Goal: Information Seeking & Learning: Learn about a topic

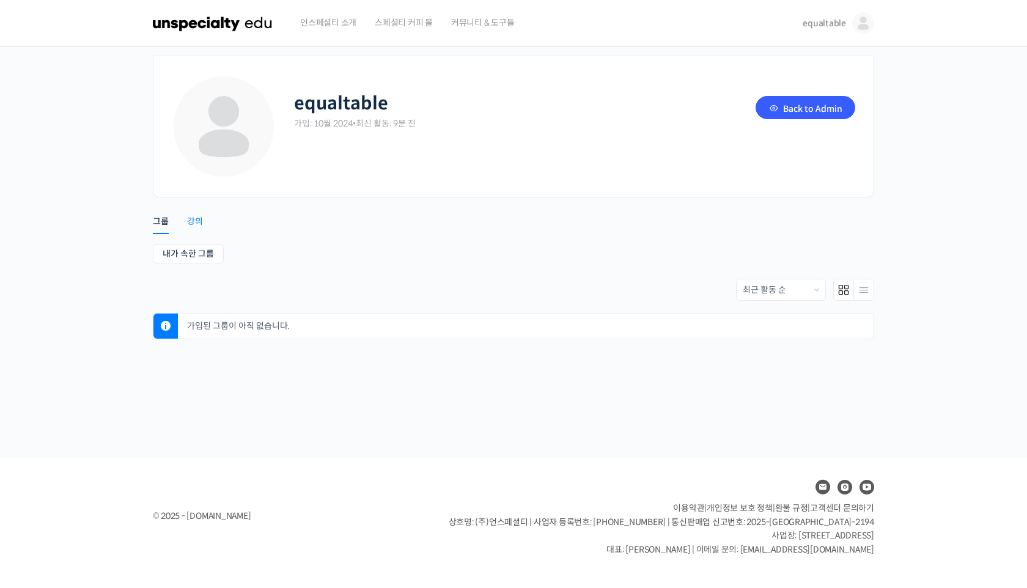
click at [194, 210] on link "강의" at bounding box center [195, 216] width 16 height 31
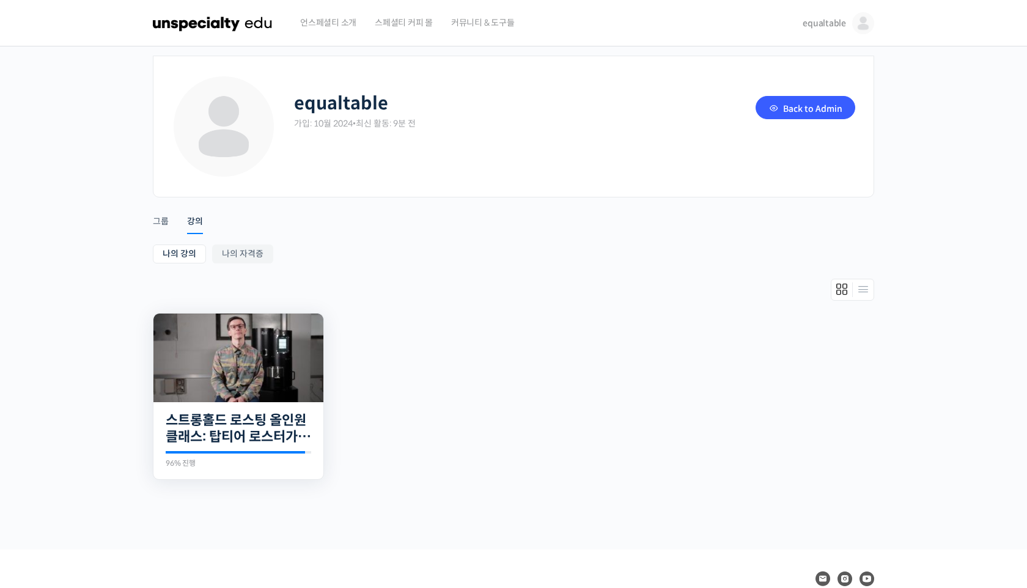
click at [257, 341] on img at bounding box center [238, 358] width 170 height 89
click at [793, 114] on link "Back to Admin" at bounding box center [806, 107] width 100 height 23
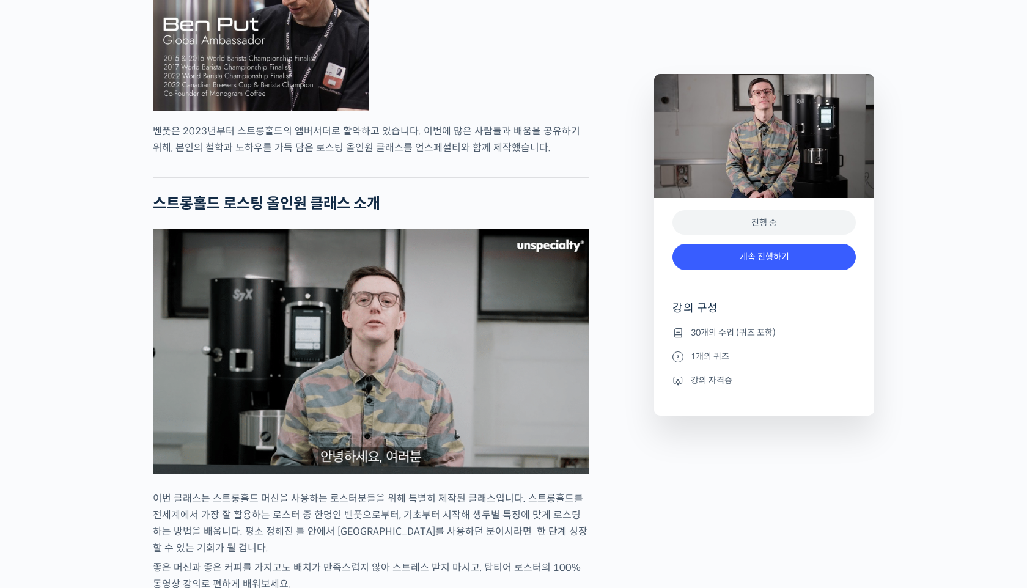
scroll to position [1129, 0]
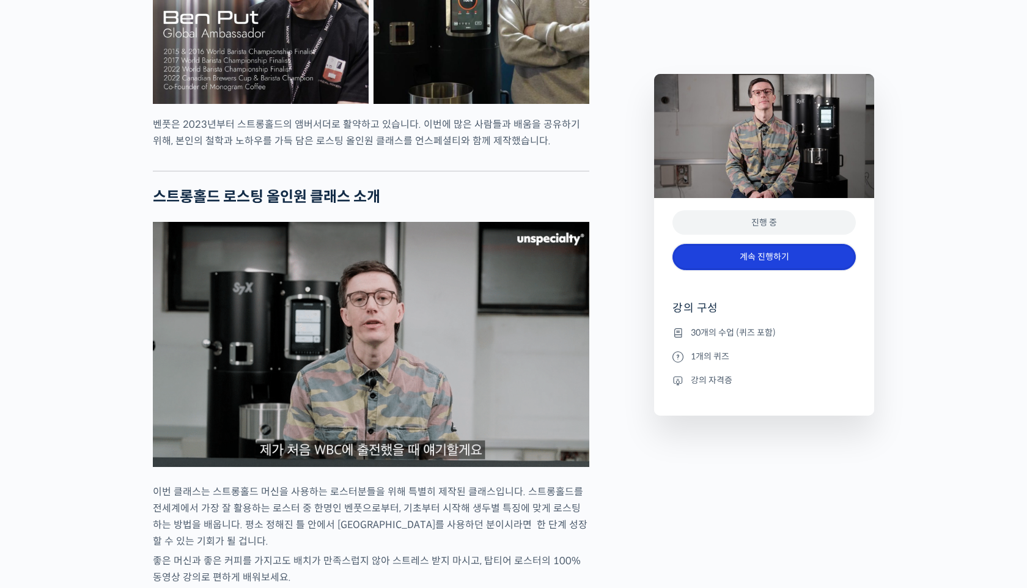
click at [778, 265] on link "계속 진행하기" at bounding box center [764, 257] width 183 height 26
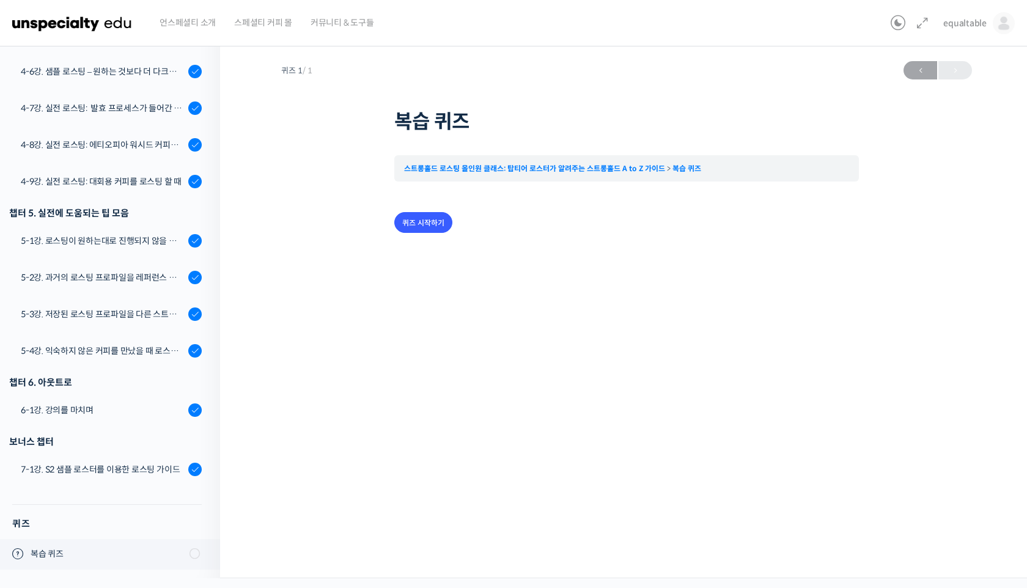
scroll to position [990, 0]
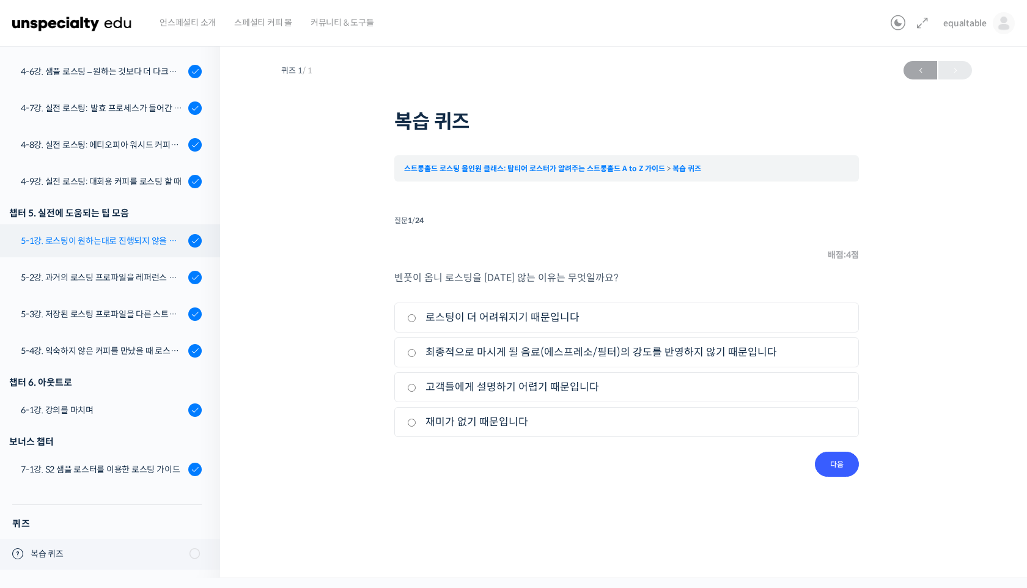
click at [141, 229] on link "5-1강. 로스팅이 원하는대로 진행되지 않을 때, 일관성이 떨어질 때" at bounding box center [107, 240] width 226 height 33
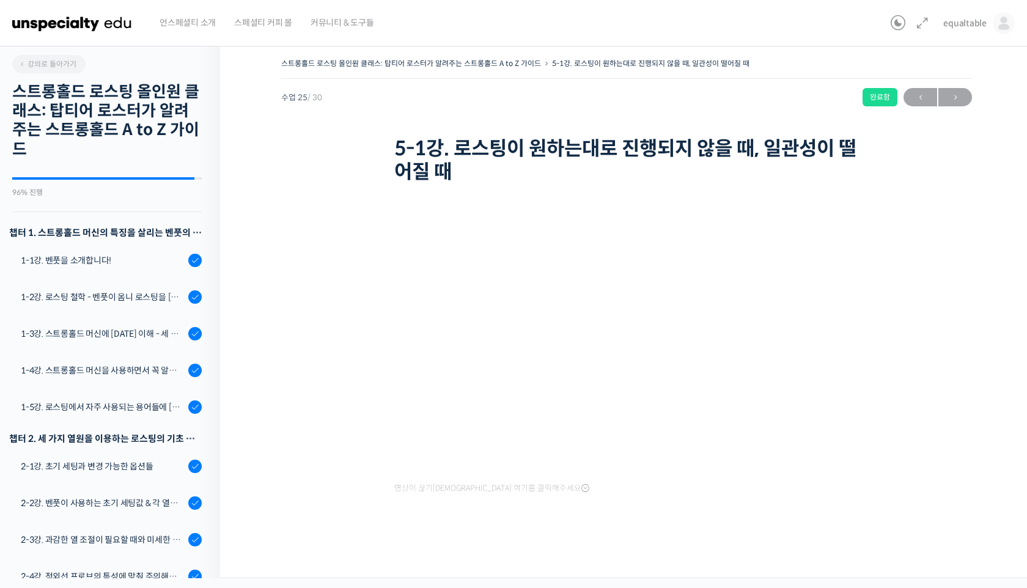
scroll to position [990, 0]
